Goal: Information Seeking & Learning: Learn about a topic

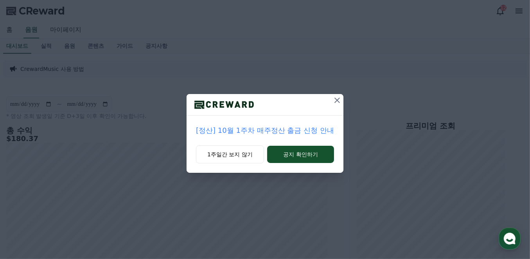
click at [335, 101] on icon at bounding box center [336, 99] width 9 height 9
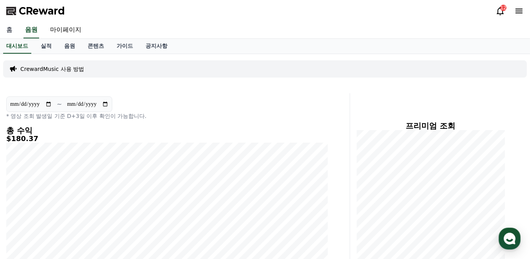
click at [11, 32] on link "홈" at bounding box center [9, 30] width 19 height 16
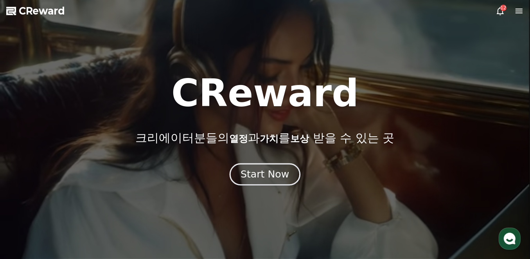
click at [258, 179] on div "Start Now" at bounding box center [265, 173] width 48 height 13
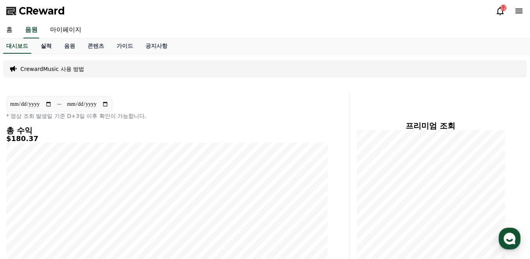
click at [52, 44] on link "실적" at bounding box center [45, 46] width 23 height 15
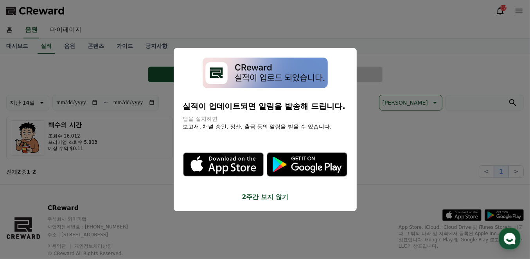
click at [270, 199] on button "2주간 보지 않기" at bounding box center [265, 196] width 164 height 9
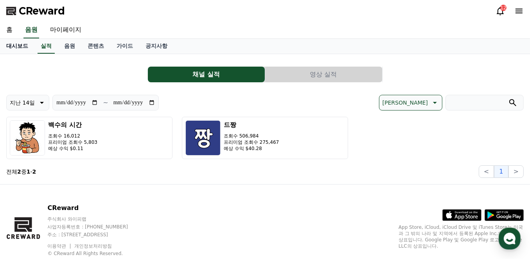
click at [34, 43] on link "대시보드" at bounding box center [17, 46] width 34 height 15
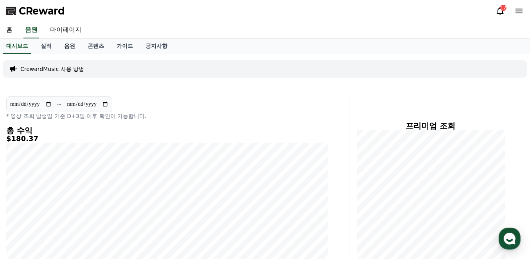
click at [71, 45] on link "음원" at bounding box center [69, 46] width 23 height 15
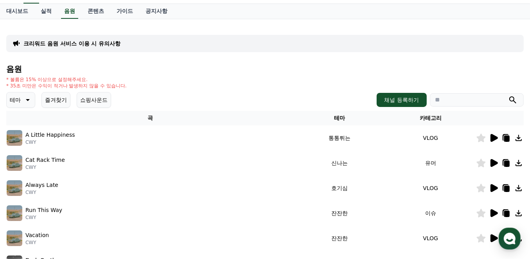
scroll to position [104, 0]
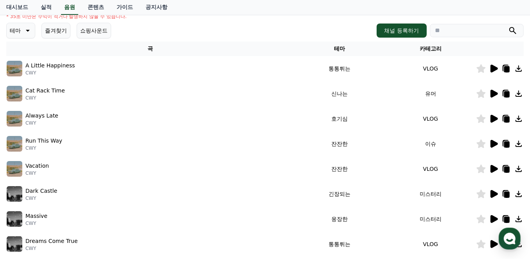
click at [494, 70] on icon at bounding box center [493, 69] width 7 height 8
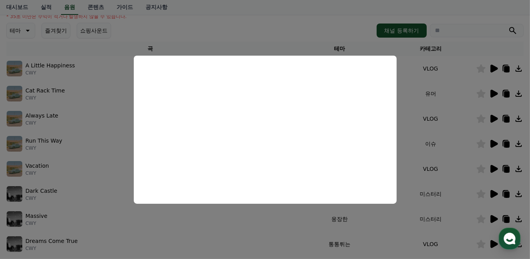
click at [336, 23] on button "close modal" at bounding box center [265, 129] width 530 height 259
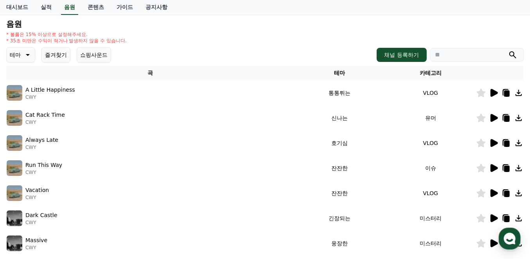
scroll to position [52, 0]
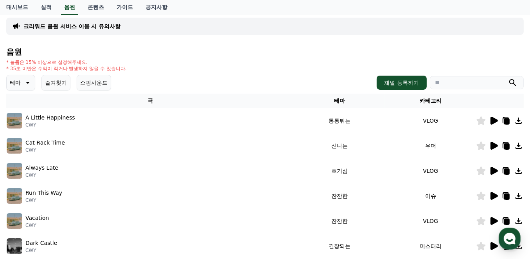
click at [17, 80] on p "테마" at bounding box center [15, 82] width 11 height 11
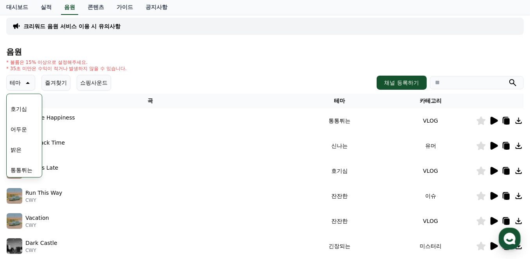
scroll to position [26, 0]
click at [19, 117] on button "호기심" at bounding box center [18, 118] width 23 height 17
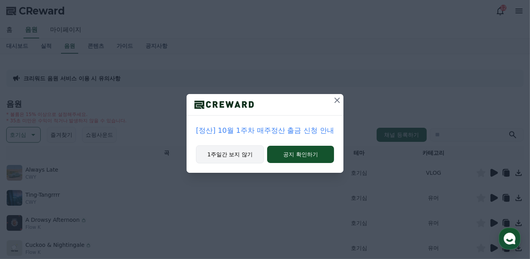
click at [235, 155] on button "1주일간 보지 않기" at bounding box center [230, 154] width 68 height 18
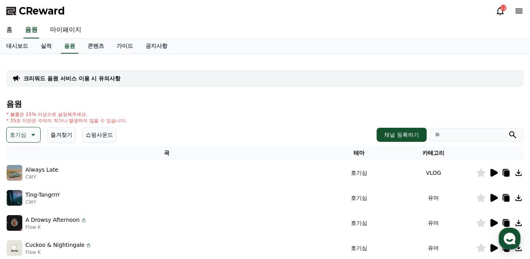
click at [490, 173] on icon at bounding box center [493, 173] width 7 height 8
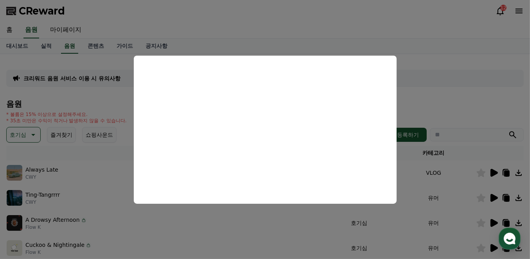
click at [423, 69] on button "close modal" at bounding box center [265, 129] width 530 height 259
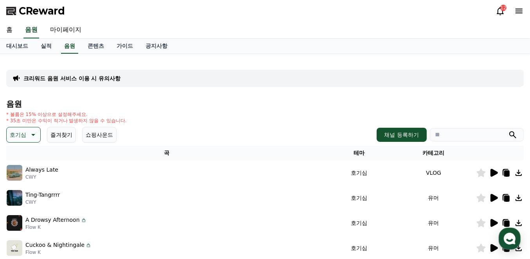
click at [494, 199] on icon at bounding box center [493, 197] width 9 height 9
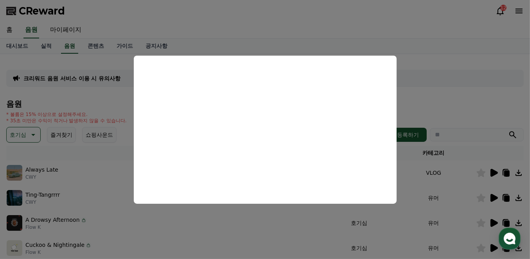
click at [426, 73] on button "close modal" at bounding box center [265, 129] width 530 height 259
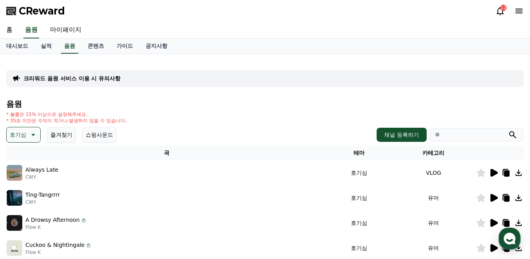
click at [15, 134] on p "호기심" at bounding box center [18, 134] width 16 height 11
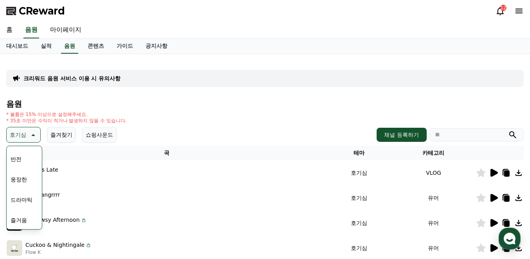
scroll to position [130, 0]
click at [21, 167] on button "반전" at bounding box center [15, 167] width 17 height 17
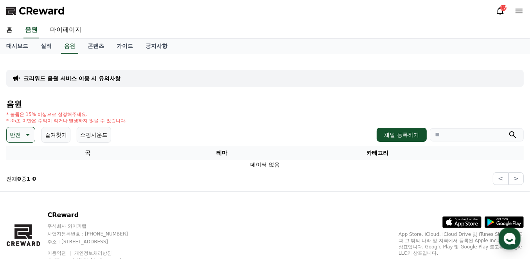
click at [24, 134] on icon at bounding box center [26, 134] width 9 height 9
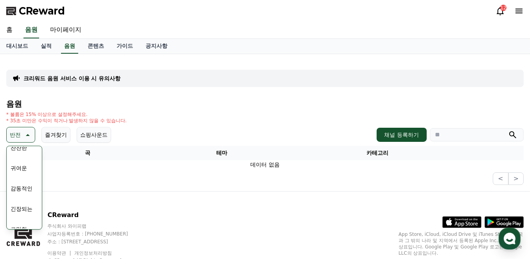
click at [23, 148] on button "잔잔한" at bounding box center [18, 147] width 23 height 17
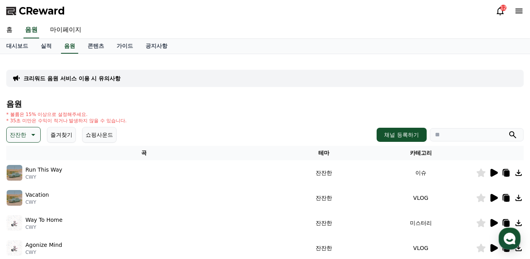
click at [490, 170] on icon at bounding box center [493, 173] width 7 height 8
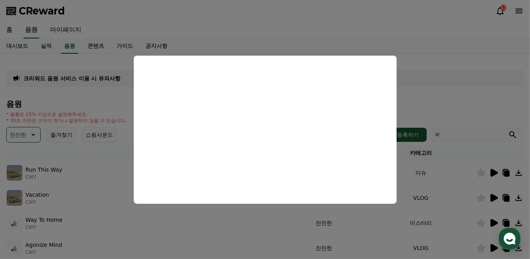
click at [497, 84] on button "close modal" at bounding box center [265, 129] width 530 height 259
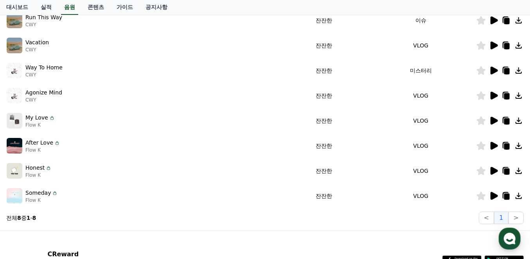
scroll to position [156, 0]
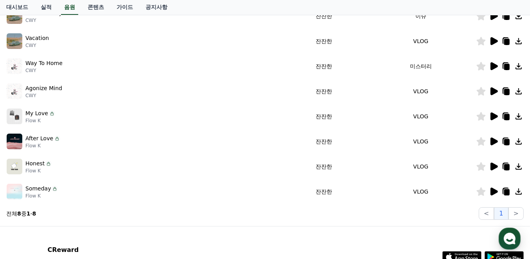
click at [492, 190] on icon at bounding box center [493, 191] width 7 height 8
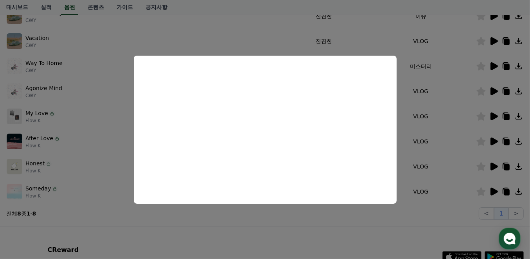
click at [494, 165] on button "close modal" at bounding box center [265, 129] width 530 height 259
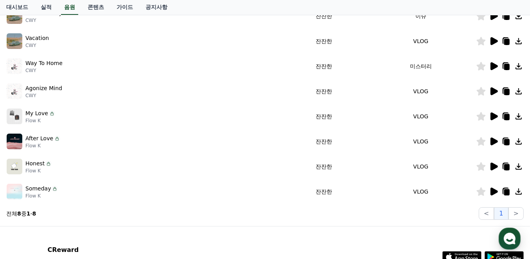
click at [494, 165] on icon at bounding box center [493, 166] width 7 height 8
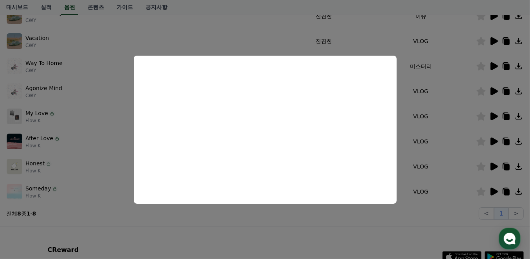
click at [494, 141] on button "close modal" at bounding box center [265, 129] width 530 height 259
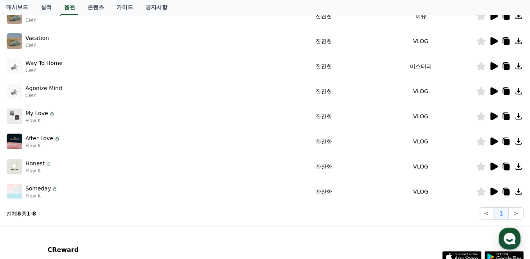
click at [493, 140] on icon at bounding box center [493, 141] width 7 height 8
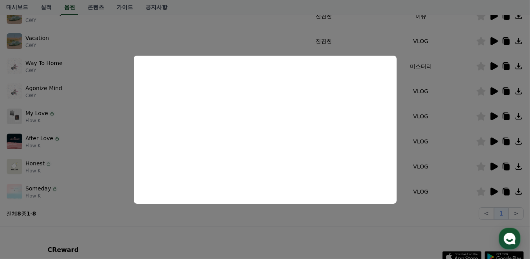
click at [239, 43] on button "close modal" at bounding box center [265, 129] width 530 height 259
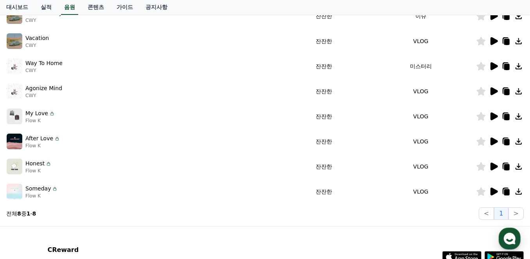
scroll to position [78, 0]
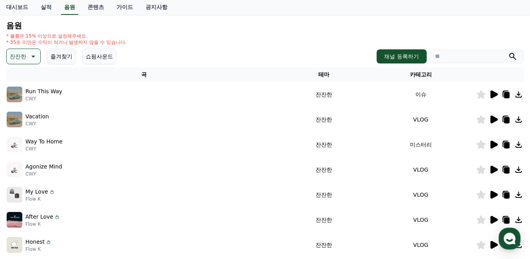
click at [28, 57] on icon at bounding box center [32, 56] width 9 height 9
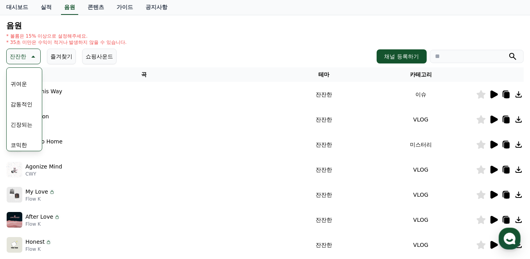
scroll to position [322, 0]
click at [25, 117] on button "긴장되는" at bounding box center [21, 120] width 28 height 17
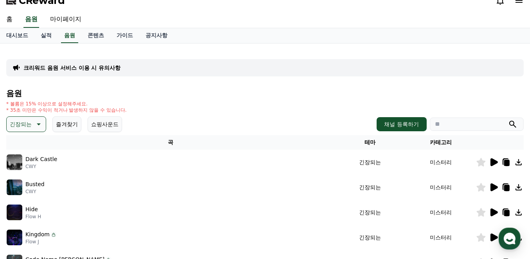
scroll to position [130, 0]
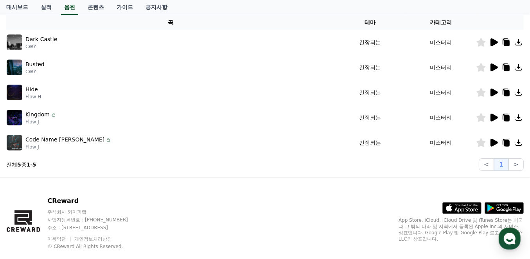
click at [490, 140] on icon at bounding box center [493, 142] width 9 height 9
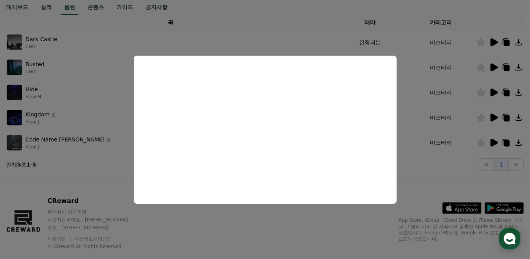
click at [110, 157] on button "close modal" at bounding box center [265, 129] width 530 height 259
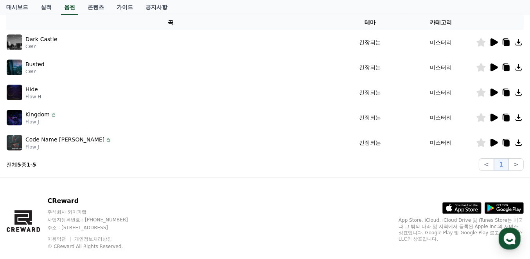
click at [495, 115] on icon at bounding box center [493, 117] width 7 height 8
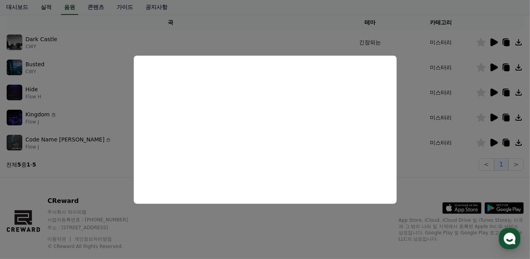
click at [72, 184] on button "close modal" at bounding box center [265, 129] width 530 height 259
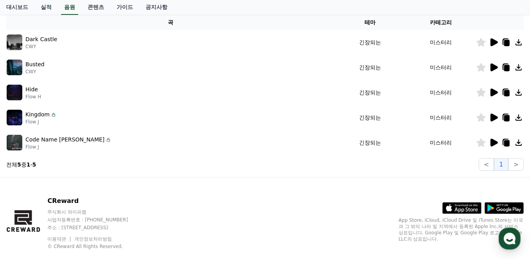
click at [494, 90] on icon at bounding box center [493, 92] width 7 height 8
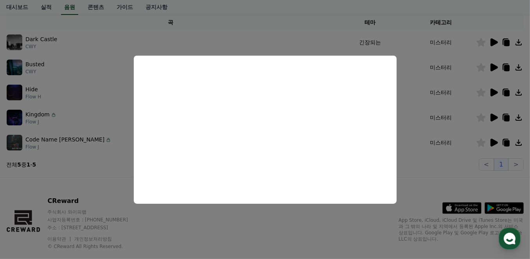
click at [102, 181] on button "close modal" at bounding box center [265, 129] width 530 height 259
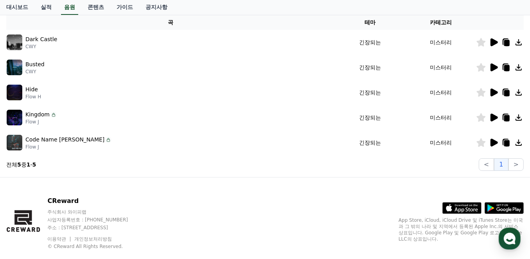
click at [494, 68] on icon at bounding box center [493, 67] width 7 height 8
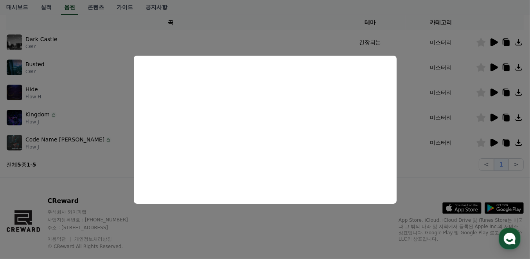
click at [114, 180] on button "close modal" at bounding box center [265, 129] width 530 height 259
